Goal: Task Accomplishment & Management: Manage account settings

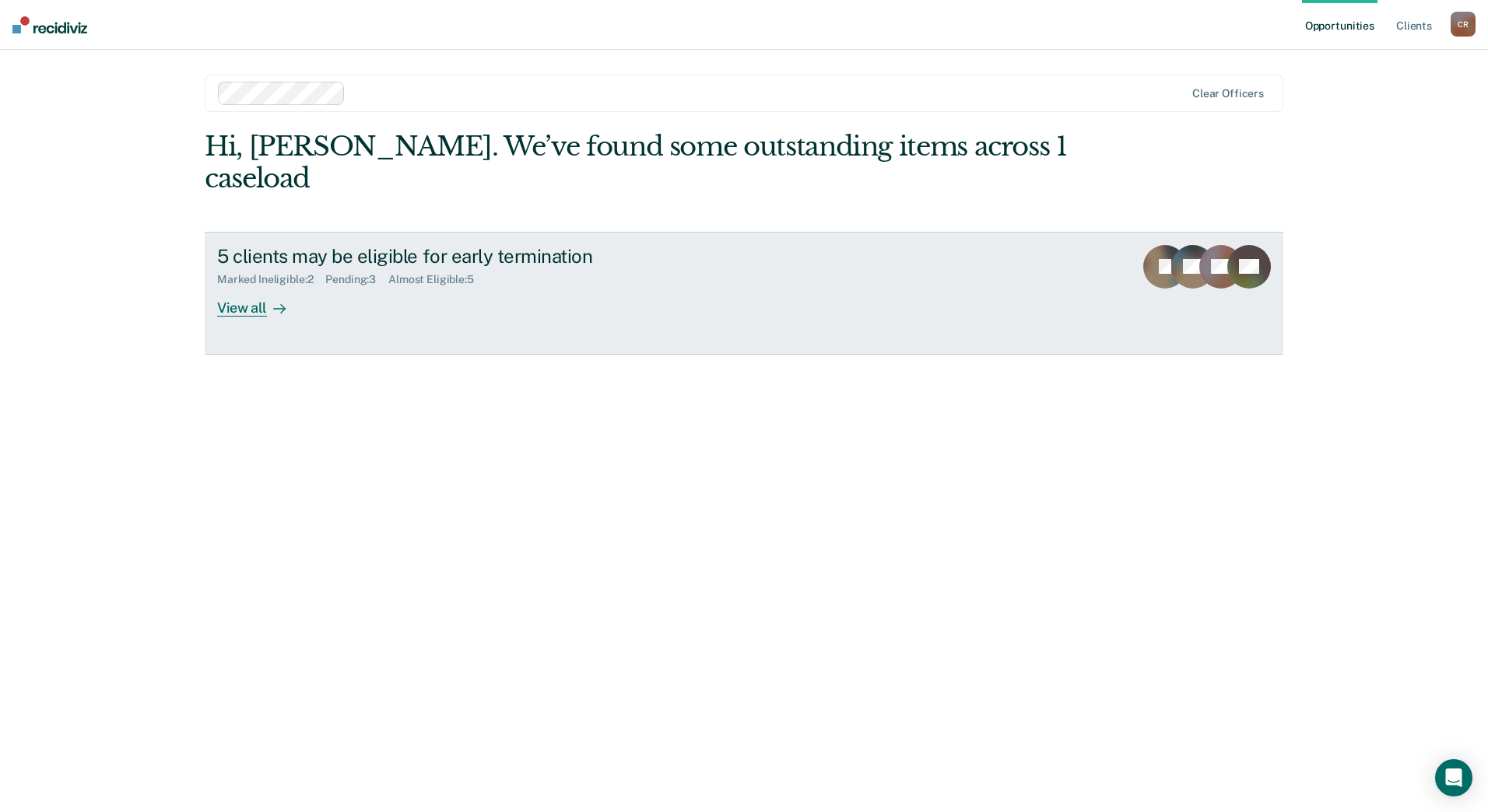
click at [223, 286] on div "View all" at bounding box center [260, 301] width 87 height 30
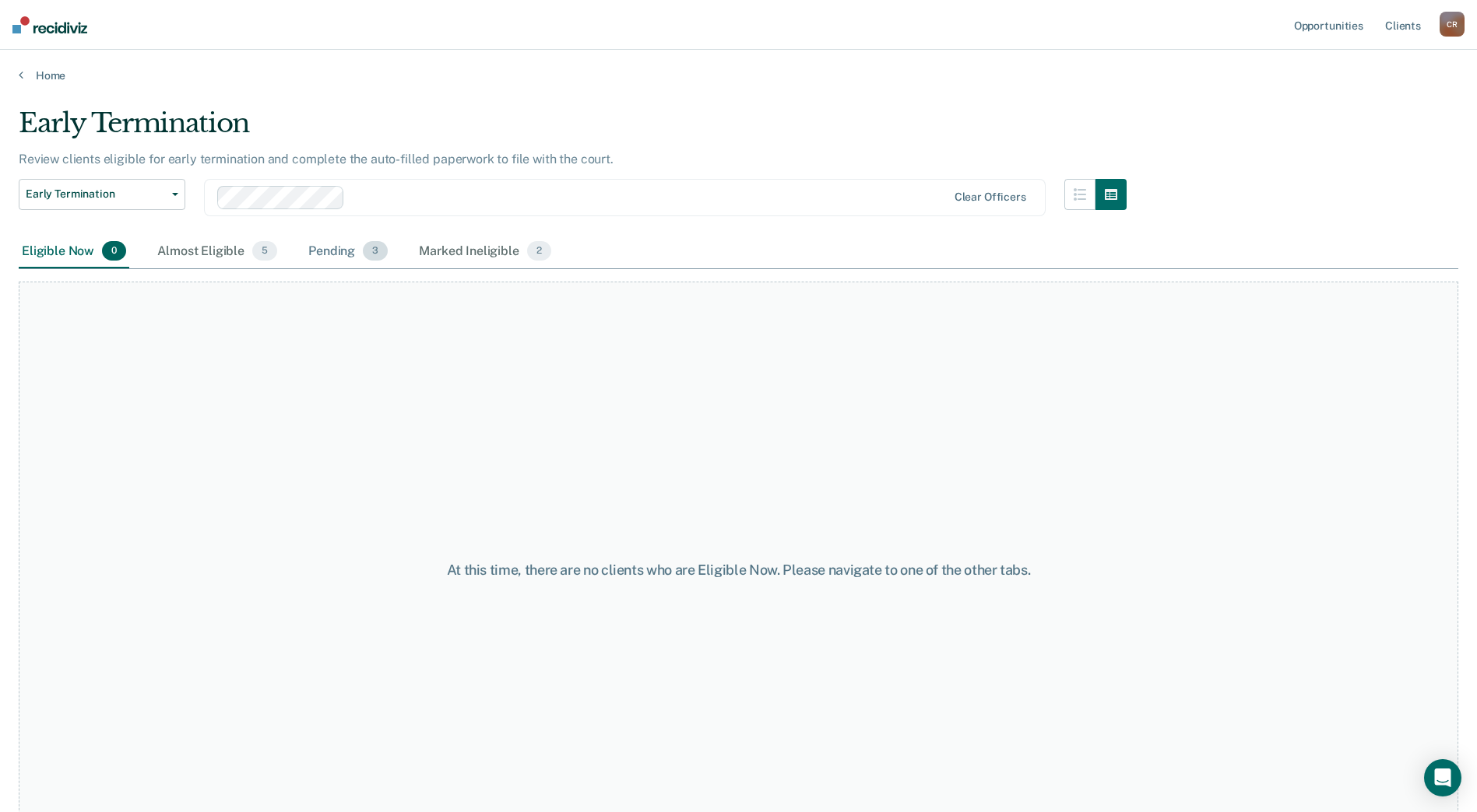
click at [338, 253] on div "Pending 3" at bounding box center [348, 252] width 86 height 35
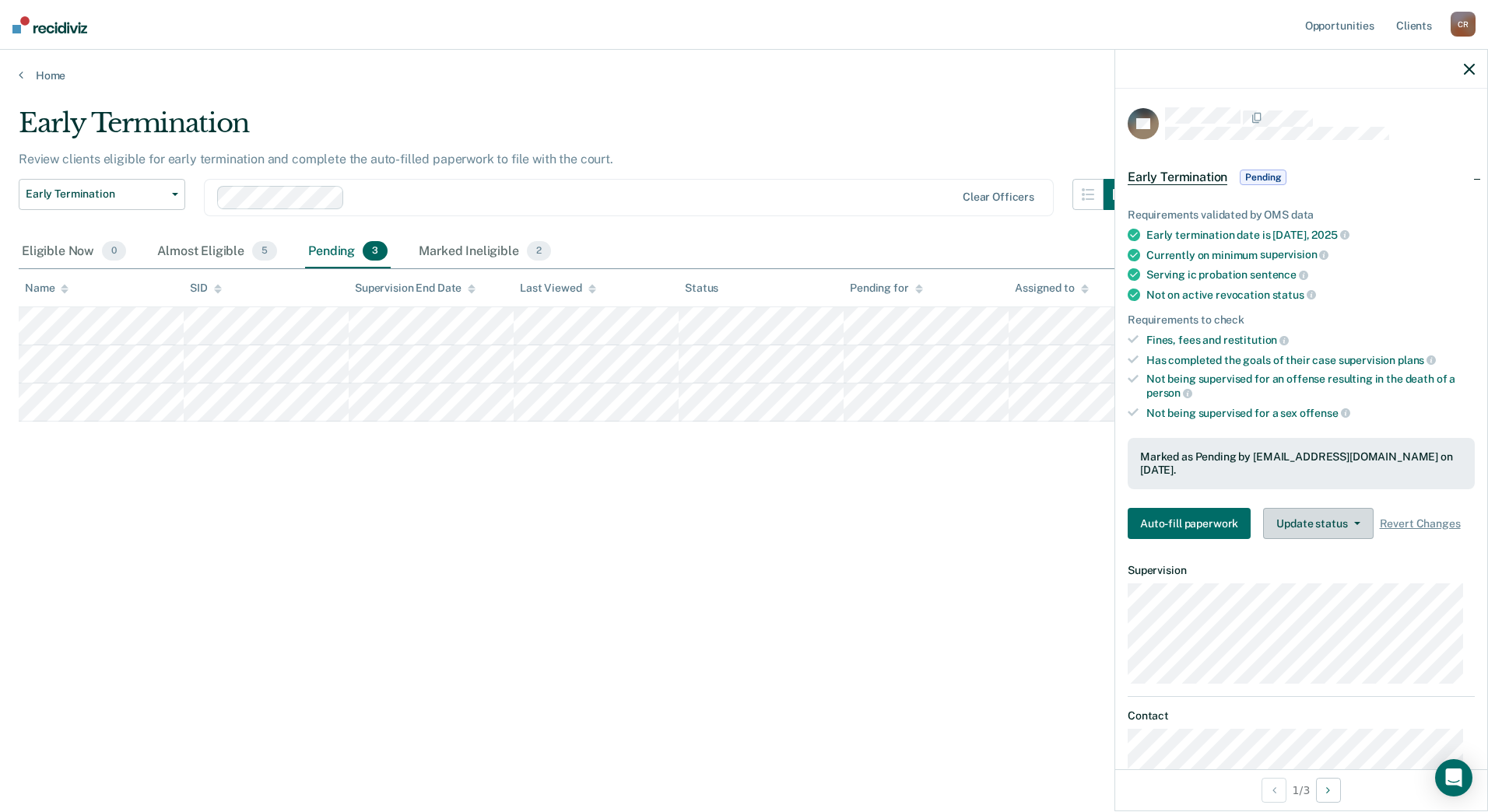
click at [1342, 517] on button "Update status" at bounding box center [1318, 523] width 109 height 31
click at [1349, 519] on button "Update status" at bounding box center [1318, 523] width 109 height 31
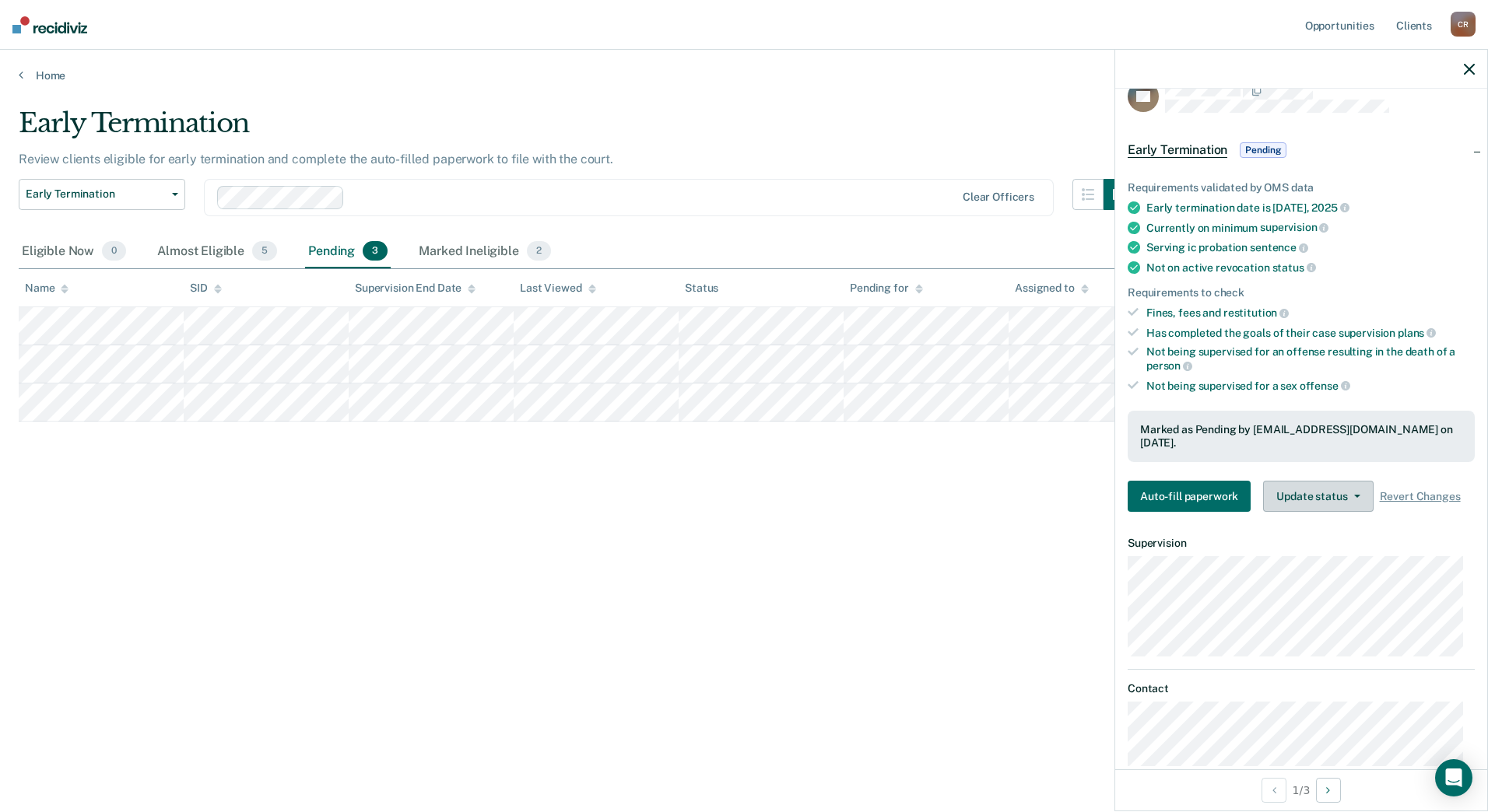
scroll to position [40, 0]
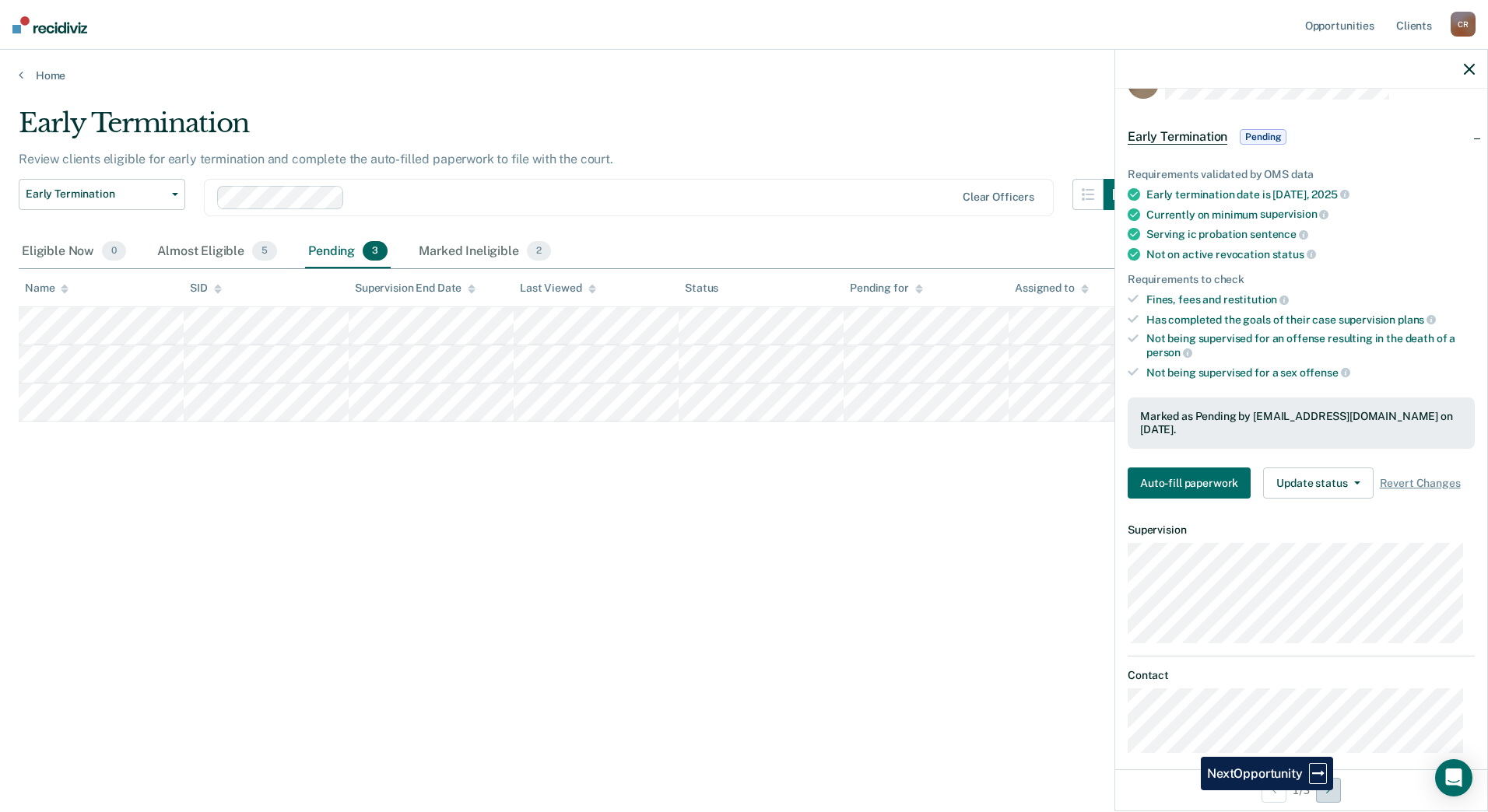
click at [1341, 799] on button "Next Opportunity" at bounding box center [1328, 791] width 25 height 25
click at [199, 258] on div "Almost Eligible 5" at bounding box center [217, 252] width 126 height 35
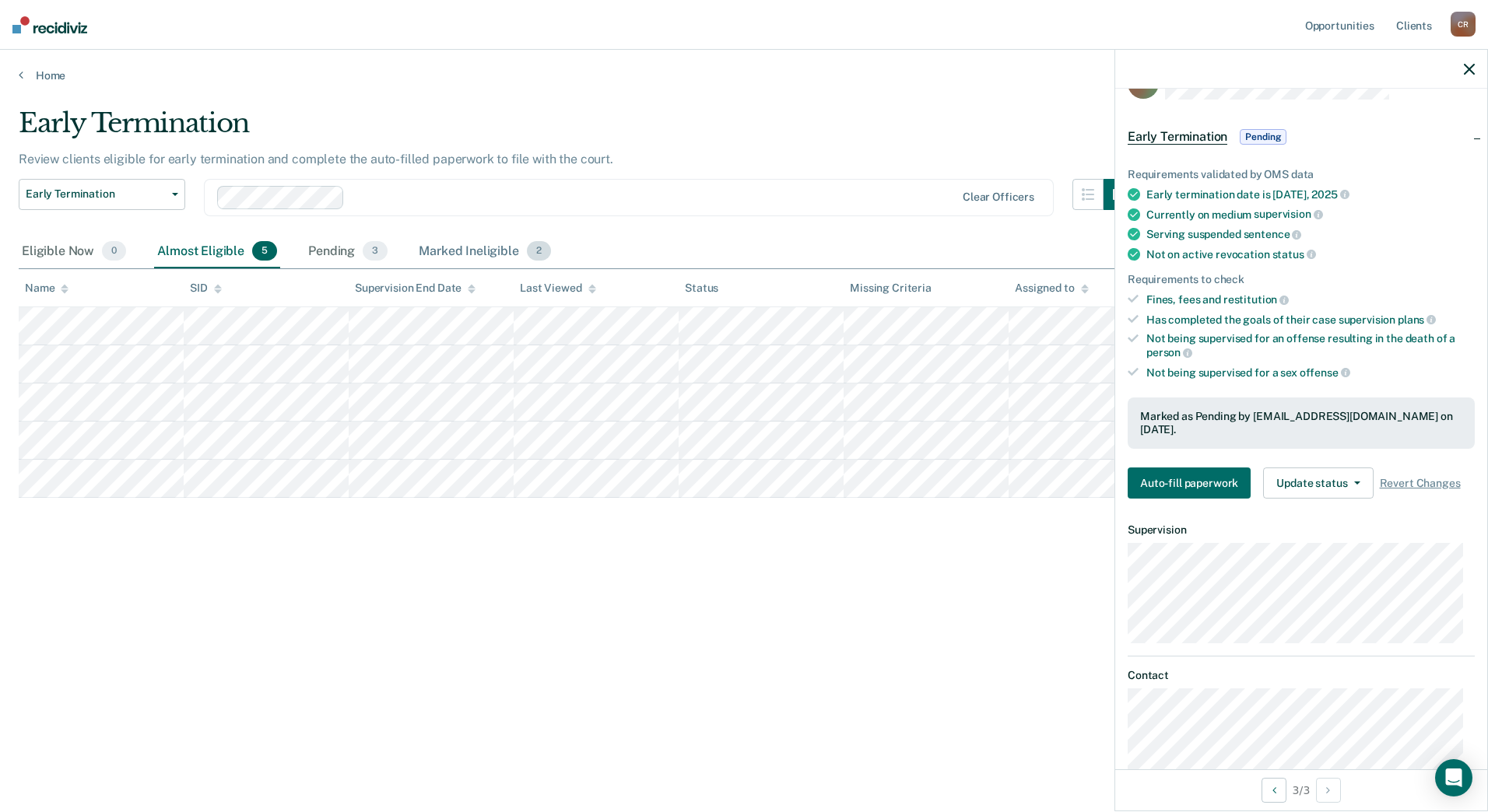
click at [472, 249] on div "Marked Ineligible 2" at bounding box center [485, 252] width 138 height 35
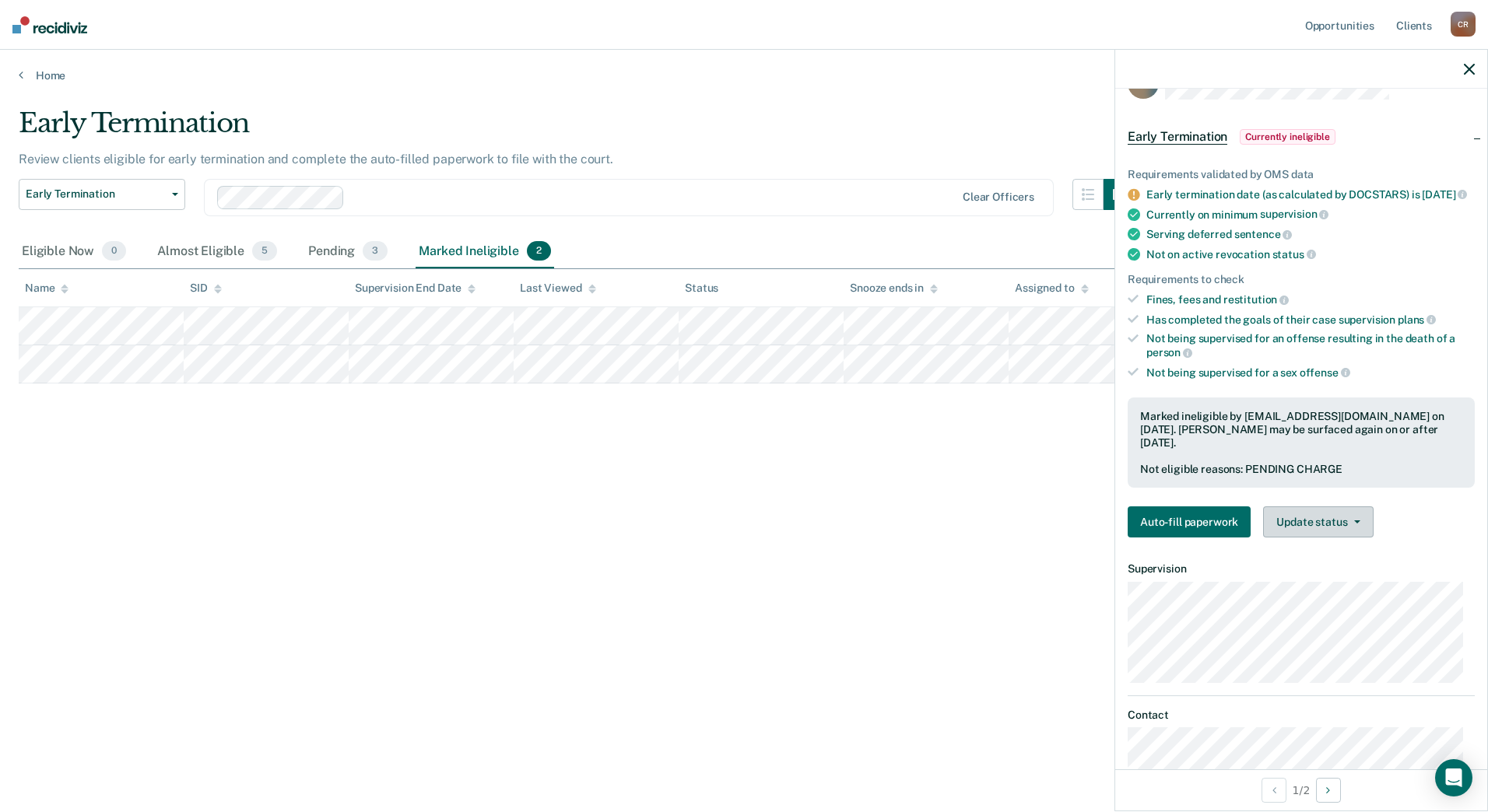
click at [1304, 532] on button "Update status" at bounding box center [1318, 521] width 109 height 31
click at [1309, 597] on button "Update Ineligibility" at bounding box center [1338, 584] width 150 height 25
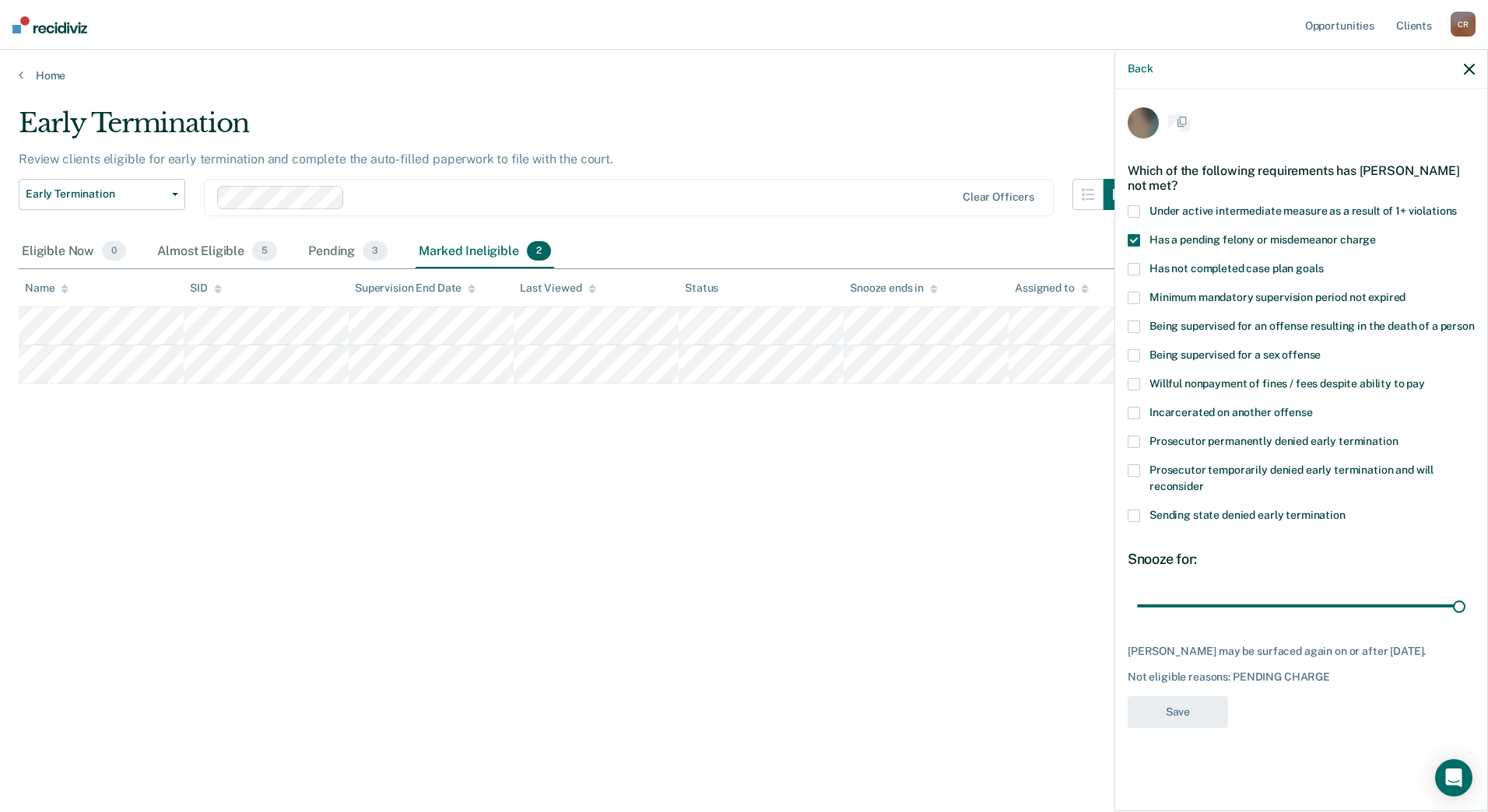
scroll to position [0, 0]
click at [1132, 272] on span at bounding box center [1134, 271] width 12 height 12
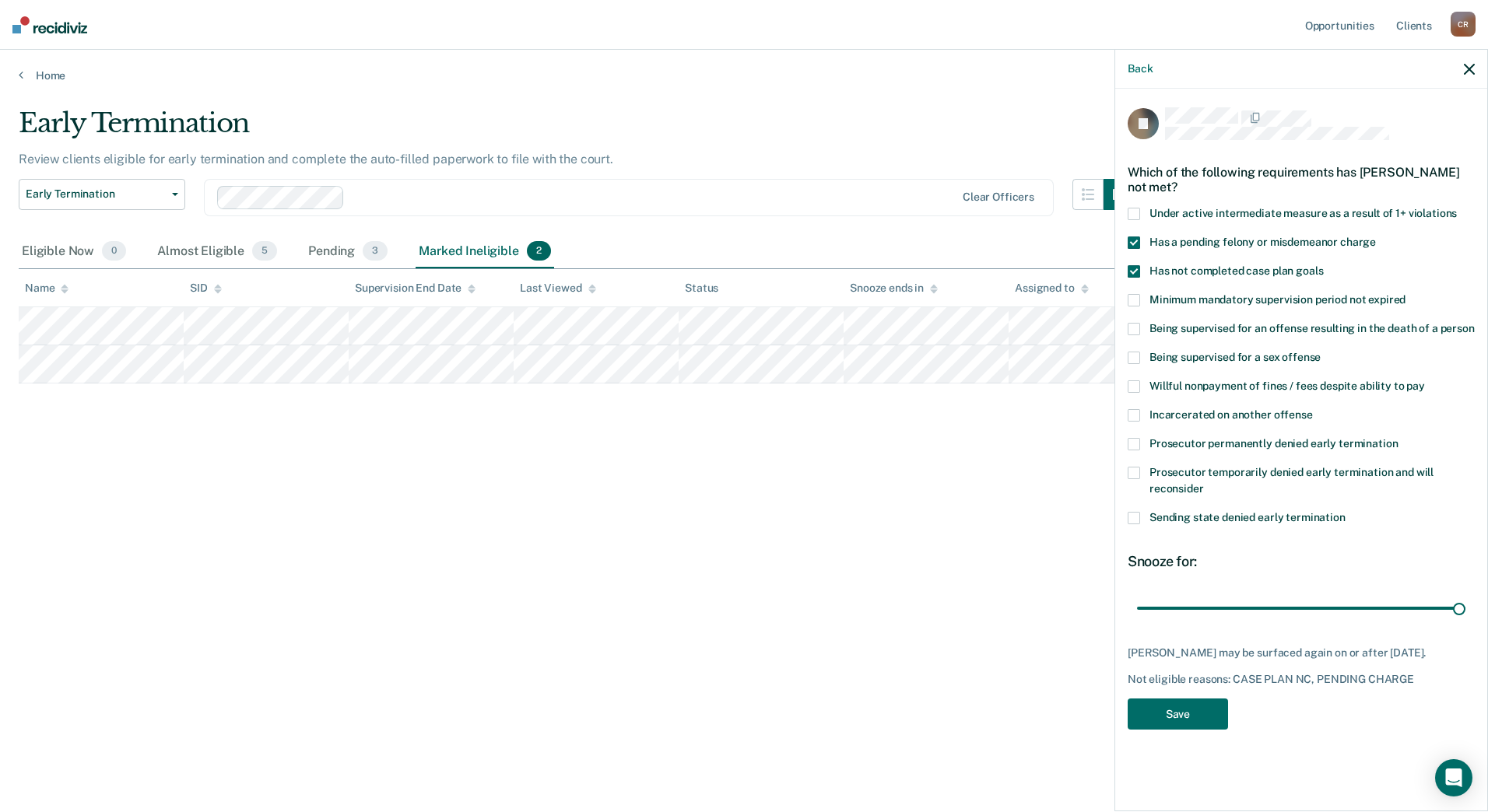
click at [1138, 238] on span at bounding box center [1134, 242] width 12 height 12
click at [1135, 414] on span at bounding box center [1134, 415] width 12 height 12
click at [1217, 719] on button "Save" at bounding box center [1178, 715] width 100 height 32
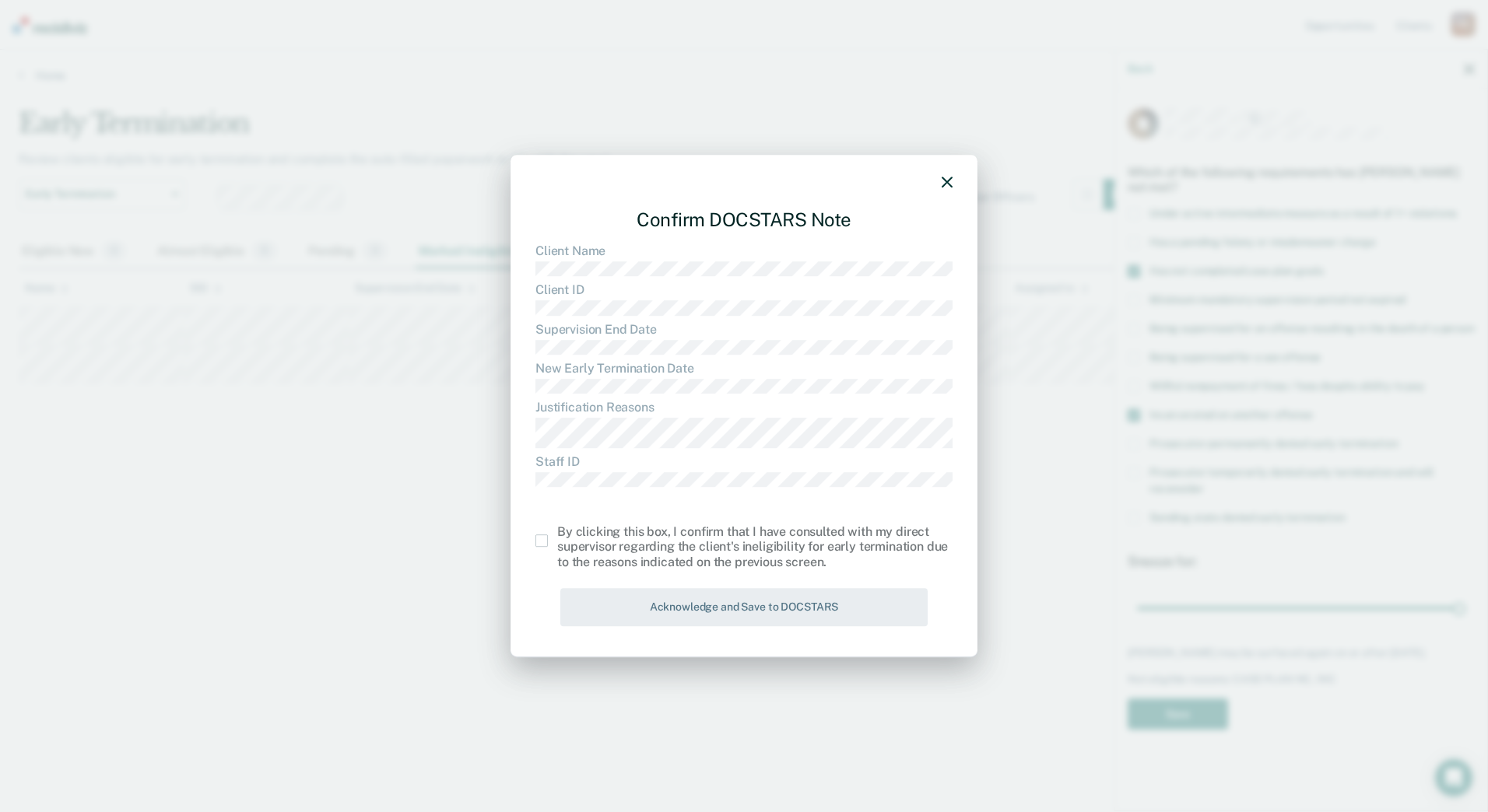
click at [548, 542] on label at bounding box center [546, 540] width 21 height 12
click at [557, 534] on input "checkbox" at bounding box center [557, 534] width 0 height 0
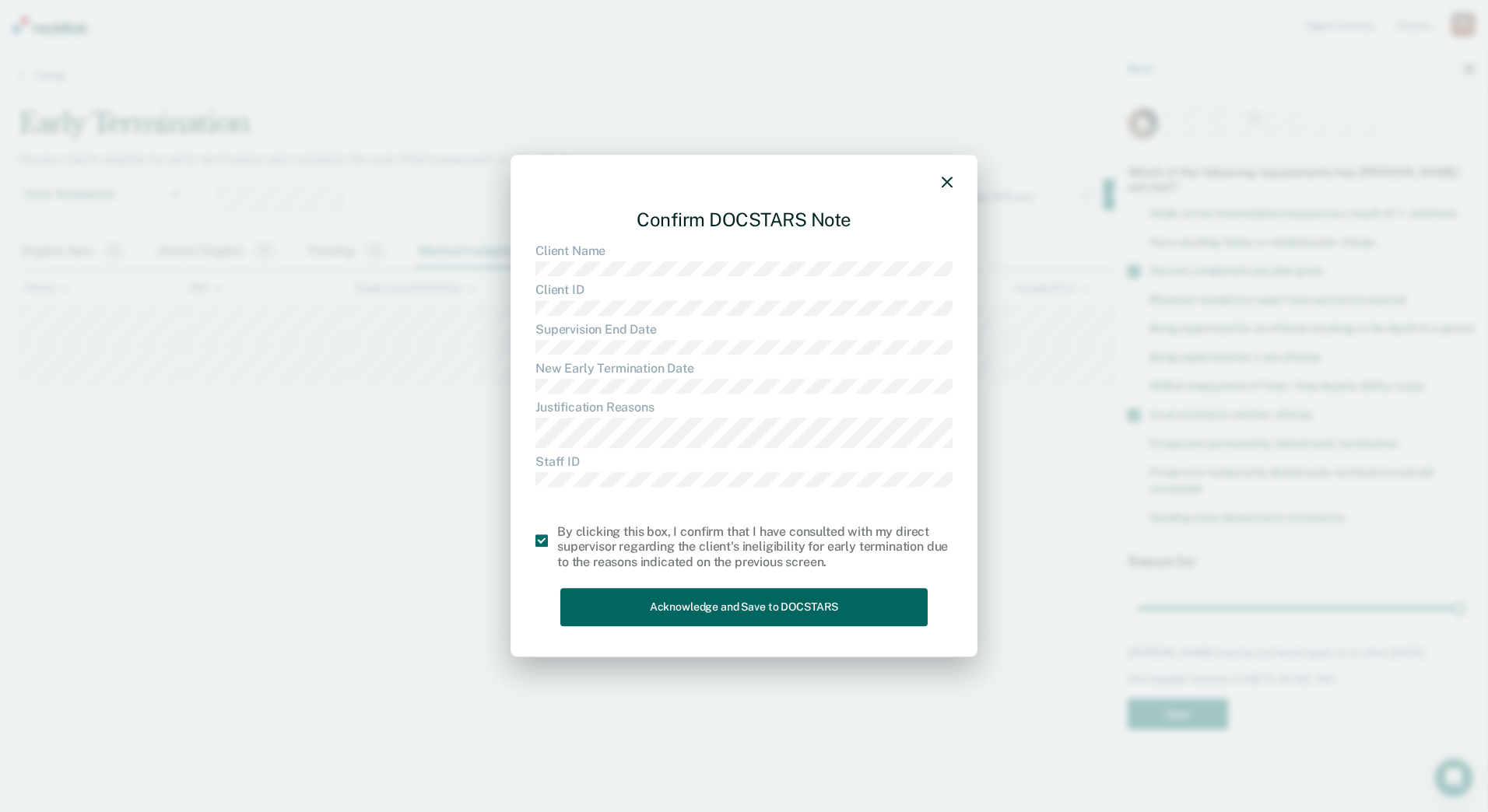
click at [710, 615] on button "Acknowledge and Save to DOCSTARS" at bounding box center [744, 607] width 367 height 38
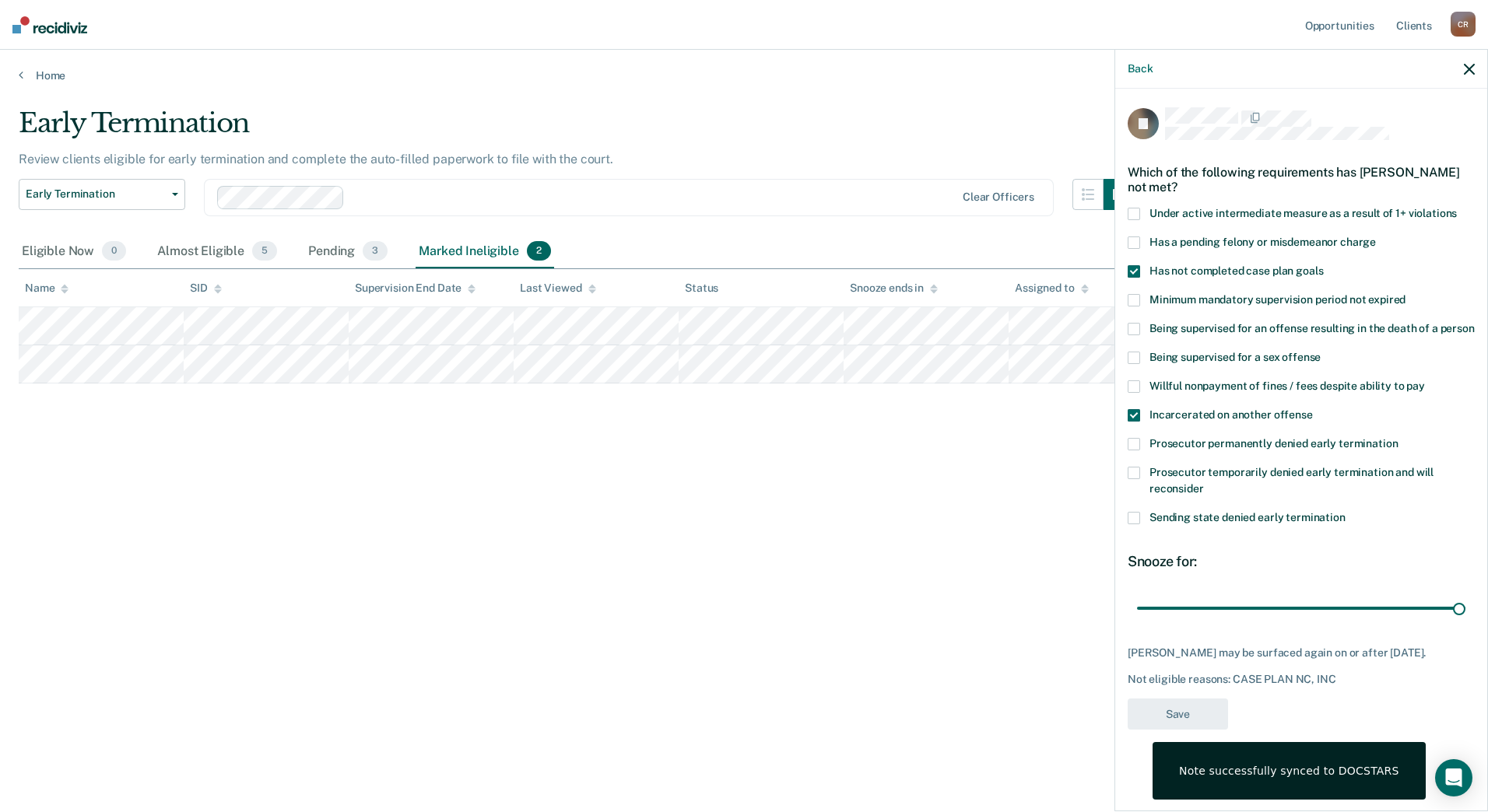
type input "80"
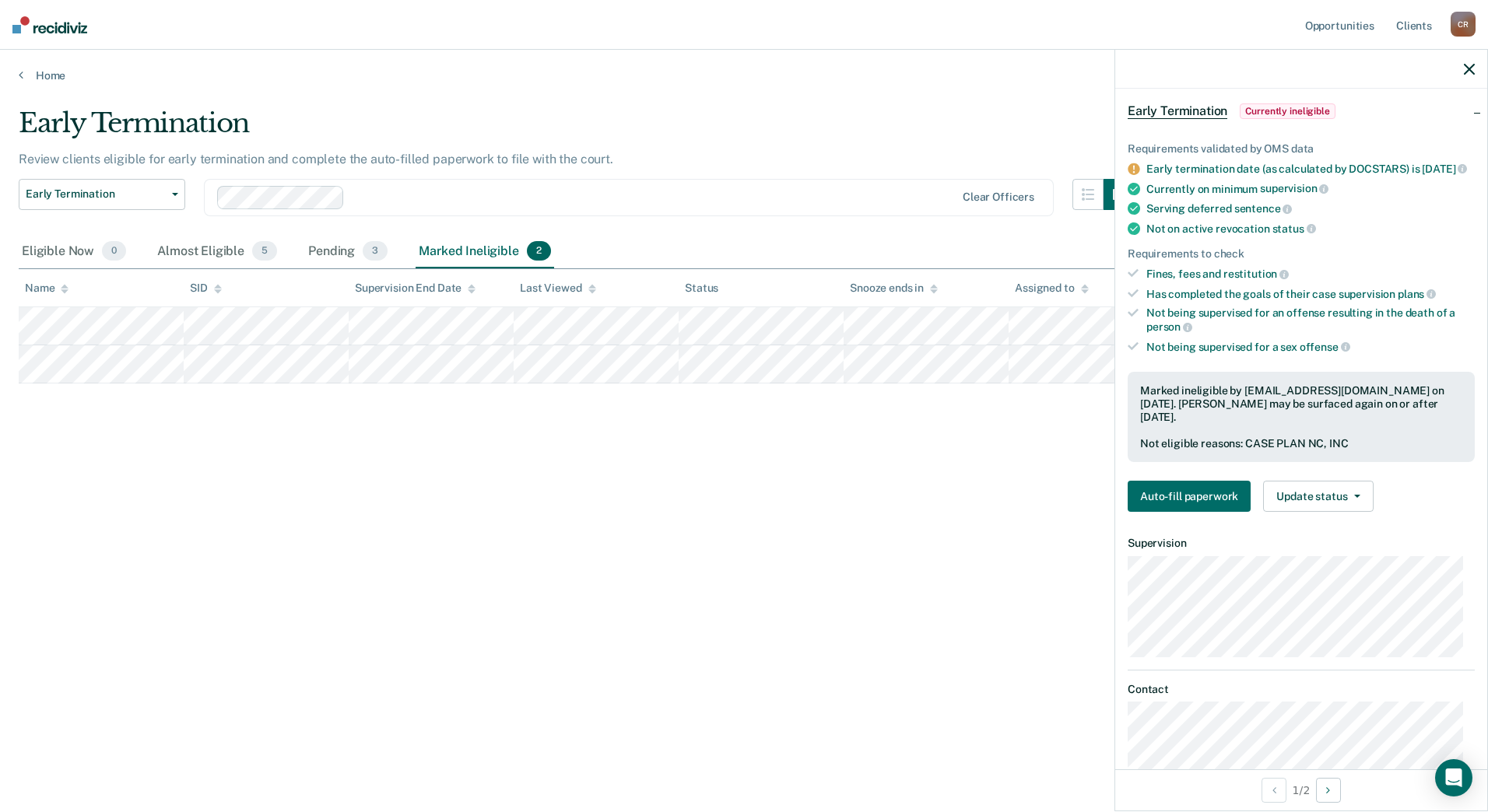
scroll to position [142, 0]
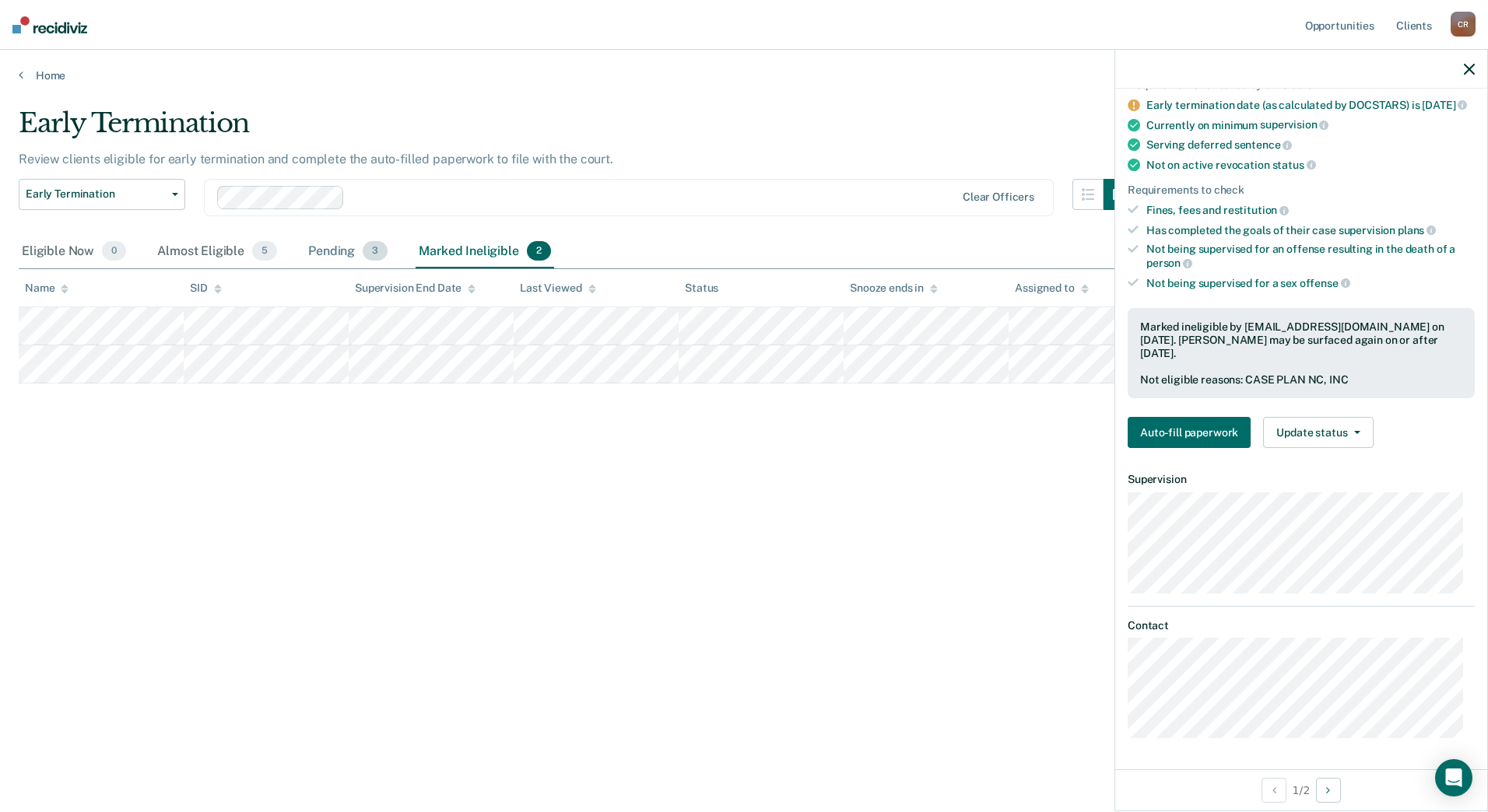
click at [346, 249] on div "Pending 3" at bounding box center [348, 252] width 86 height 35
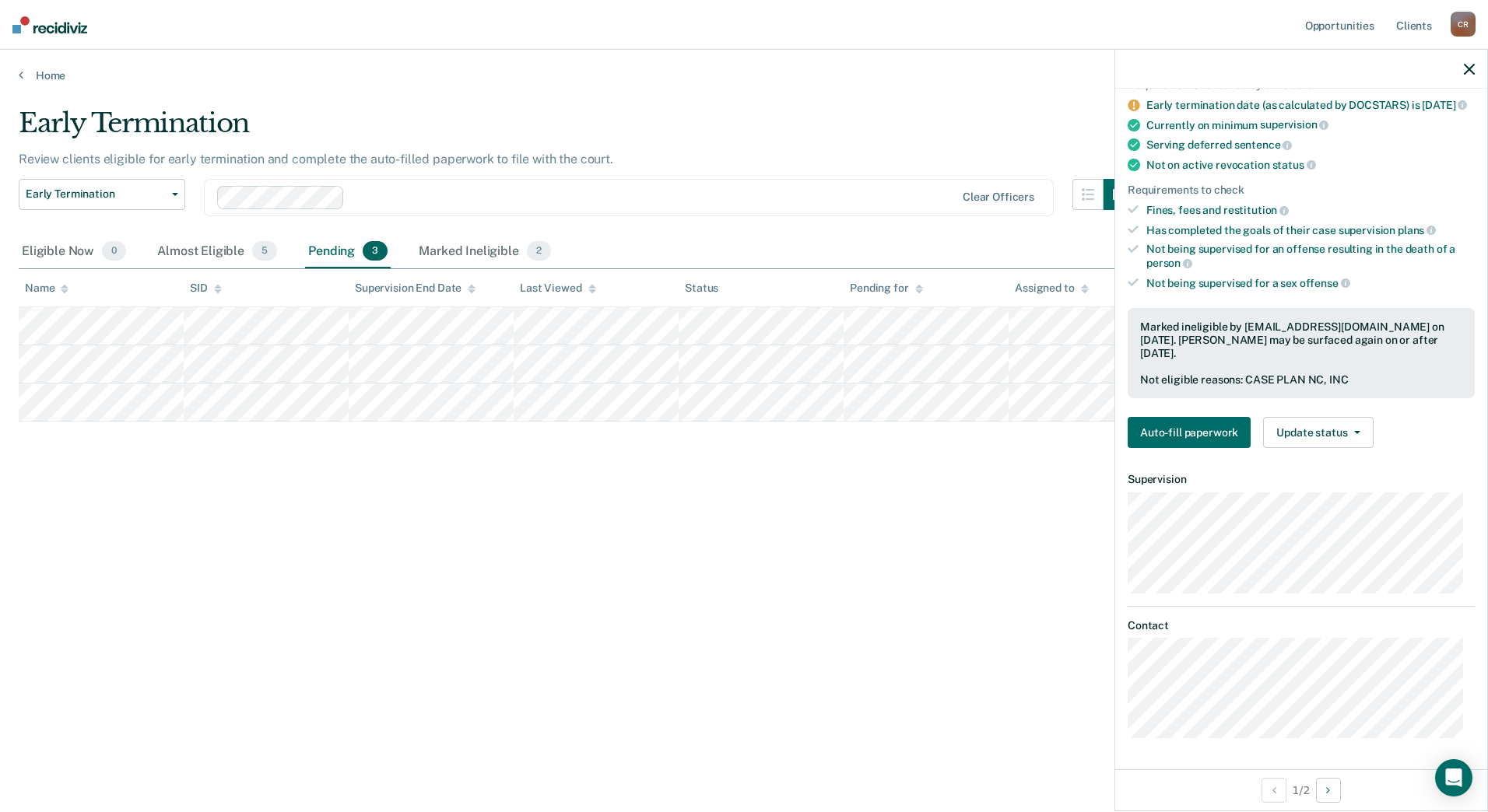
scroll to position [90, 0]
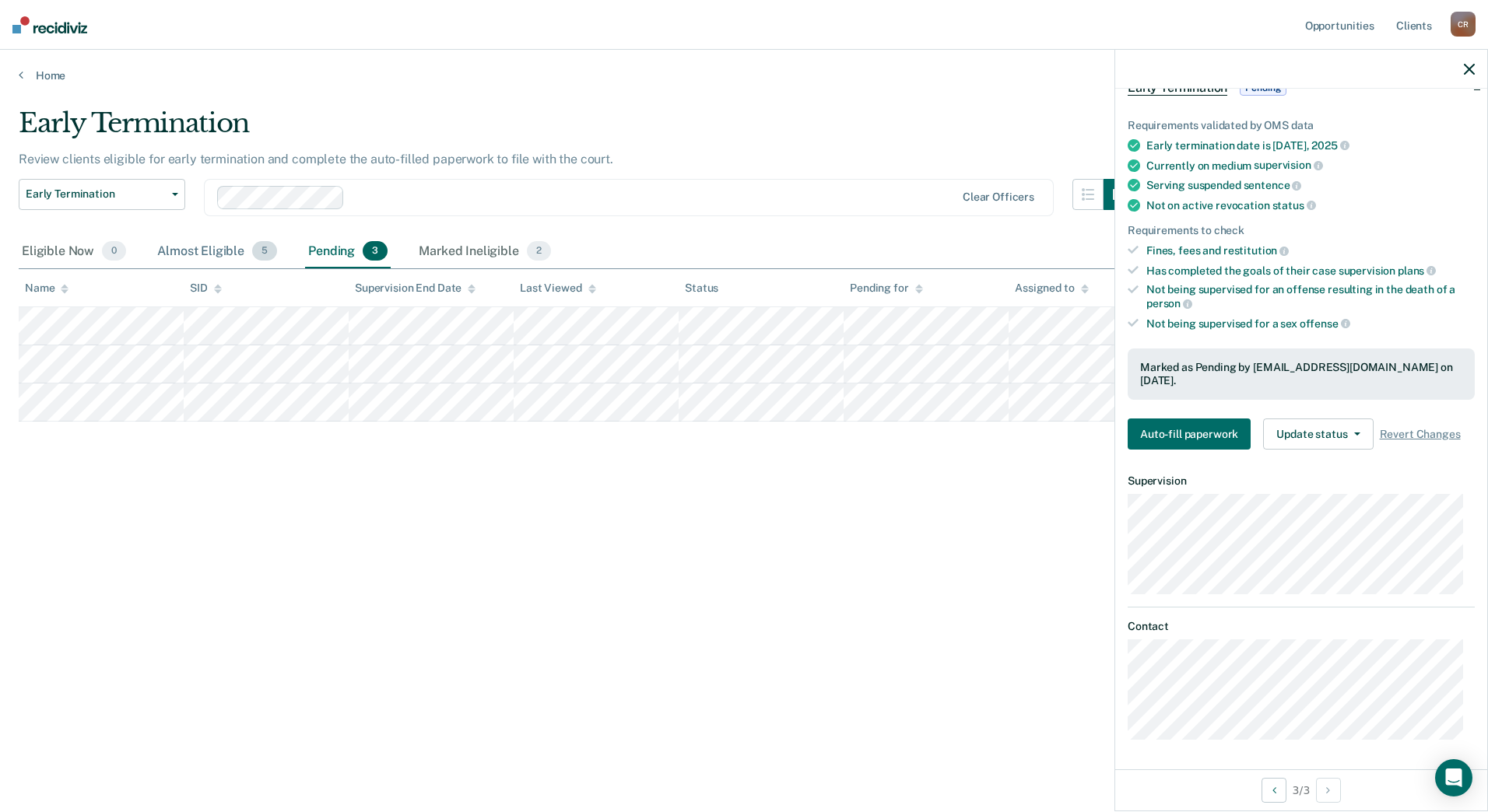
click at [201, 249] on div "Almost Eligible 5" at bounding box center [217, 252] width 126 height 35
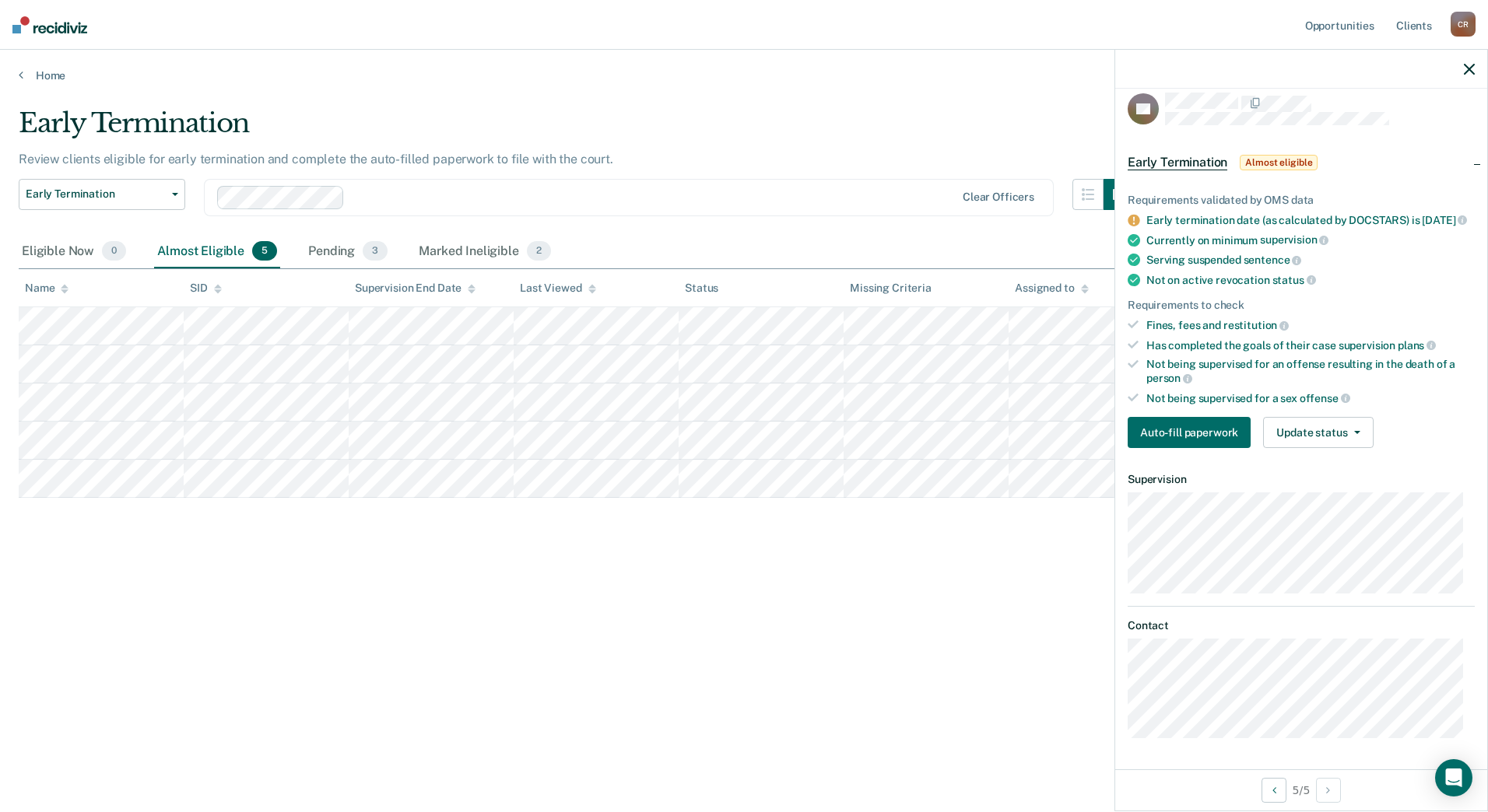
scroll to position [0, 0]
